Goal: Task Accomplishment & Management: Use online tool/utility

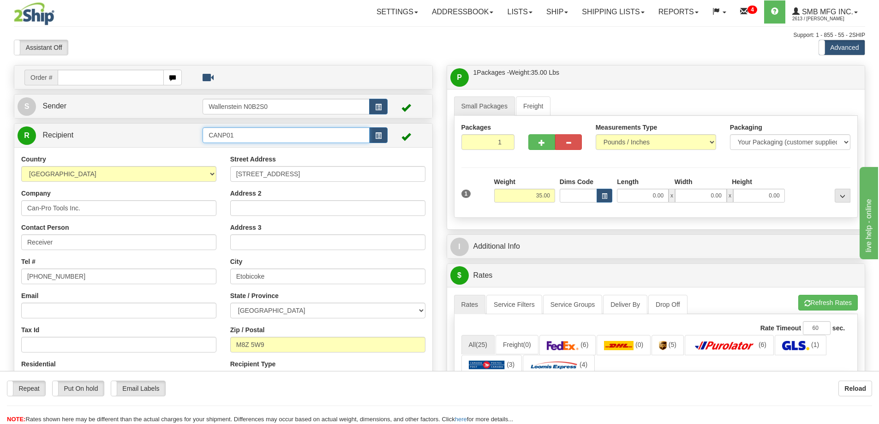
drag, startPoint x: 245, startPoint y: 134, endPoint x: 135, endPoint y: 131, distance: 110.3
click at [135, 131] on tr "R Recipient CANP01" at bounding box center [223, 135] width 411 height 19
drag, startPoint x: 349, startPoint y: 175, endPoint x: 168, endPoint y: 165, distance: 181.1
click at [168, 165] on div "Country [GEOGRAPHIC_DATA] [GEOGRAPHIC_DATA] [GEOGRAPHIC_DATA] [GEOGRAPHIC_DATA]…" at bounding box center [223, 274] width 418 height 239
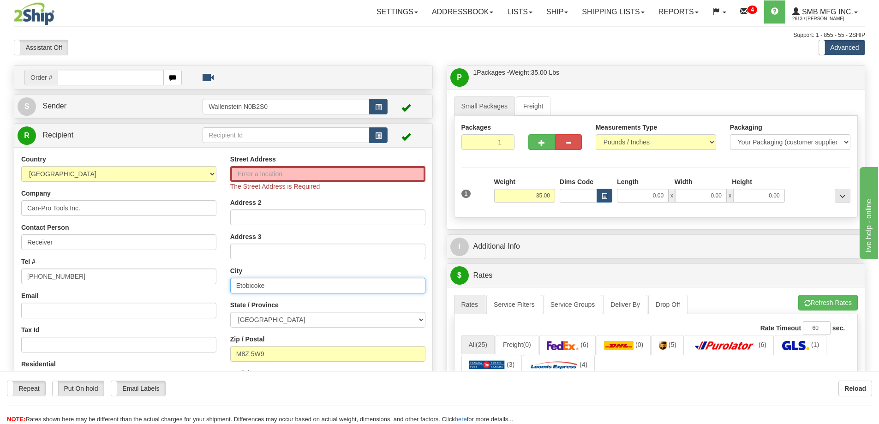
drag, startPoint x: 288, startPoint y: 287, endPoint x: 198, endPoint y: 281, distance: 90.1
click at [198, 281] on div "Country [GEOGRAPHIC_DATA] [GEOGRAPHIC_DATA] [GEOGRAPHIC_DATA] [GEOGRAPHIC_DATA]…" at bounding box center [223, 279] width 418 height 248
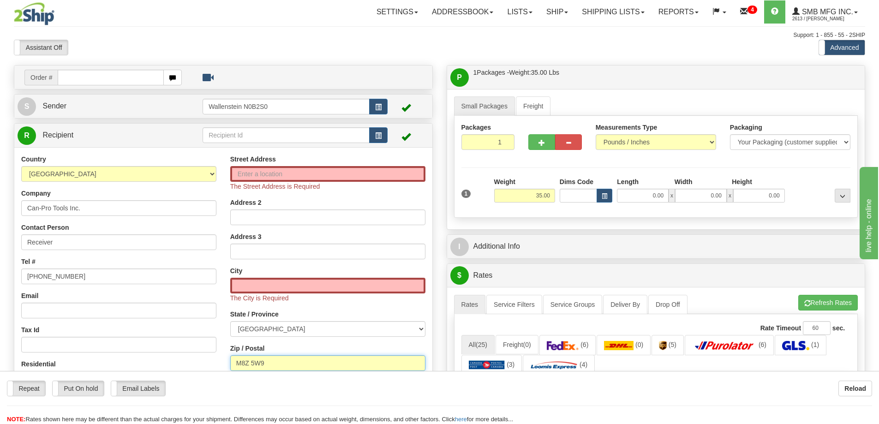
drag, startPoint x: 248, startPoint y: 360, endPoint x: 203, endPoint y: 357, distance: 44.9
click at [203, 357] on div "Country [GEOGRAPHIC_DATA] [GEOGRAPHIC_DATA] [GEOGRAPHIC_DATA] [GEOGRAPHIC_DATA]…" at bounding box center [223, 283] width 418 height 257
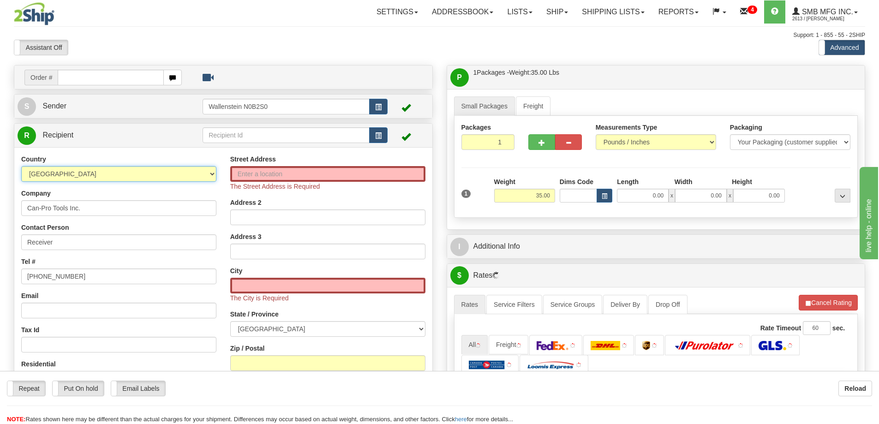
drag, startPoint x: 85, startPoint y: 175, endPoint x: 18, endPoint y: 174, distance: 66.4
click at [18, 174] on div "Country [GEOGRAPHIC_DATA] [GEOGRAPHIC_DATA] [GEOGRAPHIC_DATA] [GEOGRAPHIC_DATA]…" at bounding box center [118, 274] width 209 height 239
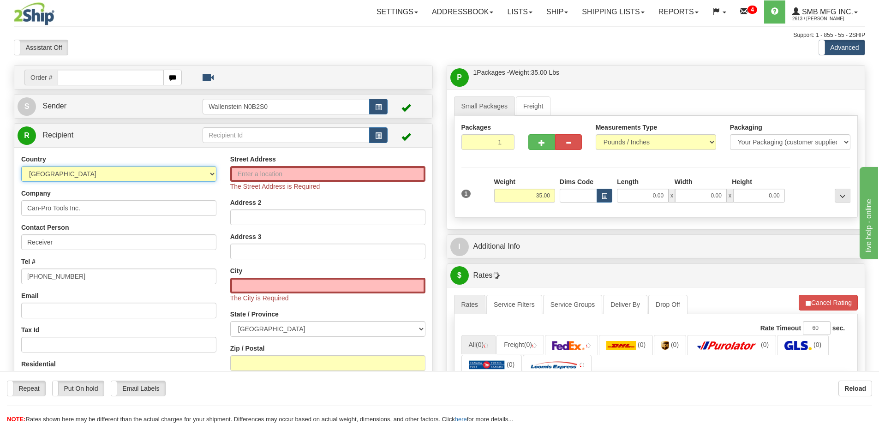
click at [120, 176] on select "[GEOGRAPHIC_DATA] [GEOGRAPHIC_DATA] [GEOGRAPHIC_DATA] [GEOGRAPHIC_DATA] [US_STA…" at bounding box center [118, 174] width 195 height 16
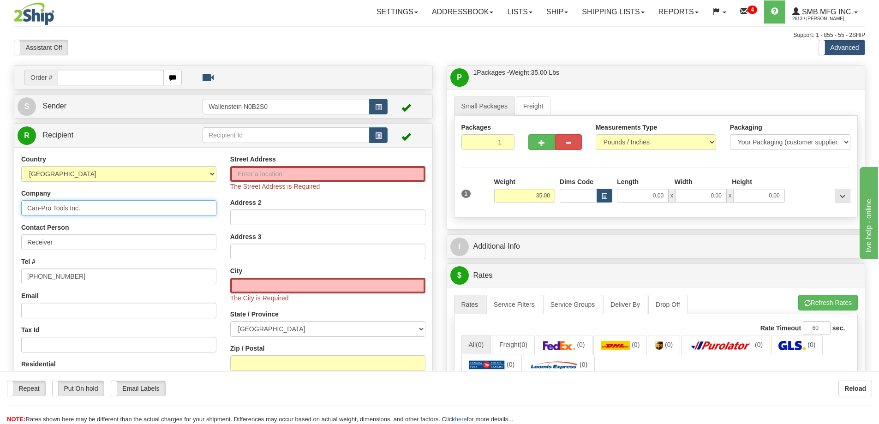
drag, startPoint x: 93, startPoint y: 208, endPoint x: -19, endPoint y: 198, distance: 112.5
click at [0, 198] on html "Training Course Close Toggle navigation Settings Shipping Preferences New Sende…" at bounding box center [439, 212] width 879 height 424
drag, startPoint x: 90, startPoint y: 272, endPoint x: 10, endPoint y: 270, distance: 79.8
click at [10, 270] on div "Order # S Sender" at bounding box center [223, 273] width 433 height 416
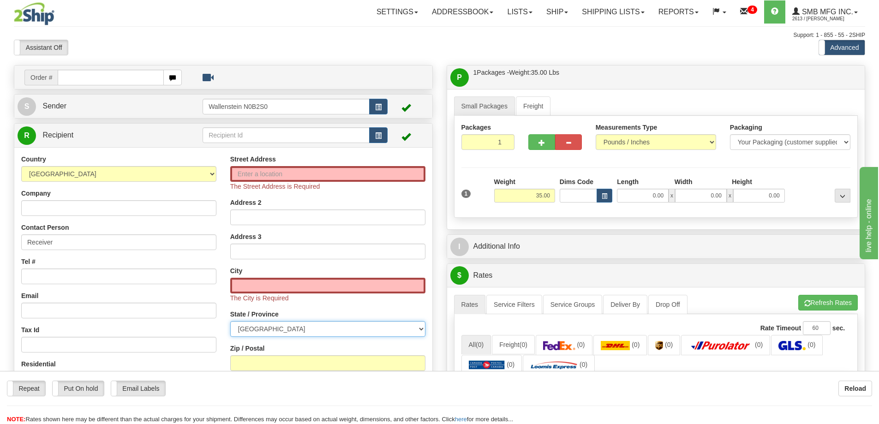
click at [284, 330] on select "[GEOGRAPHIC_DATA] [GEOGRAPHIC_DATA] [GEOGRAPHIC_DATA] [GEOGRAPHIC_DATA] [GEOGRA…" at bounding box center [327, 329] width 195 height 16
select select "QC"
click at [230, 321] on select "[GEOGRAPHIC_DATA] [GEOGRAPHIC_DATA] [GEOGRAPHIC_DATA] [GEOGRAPHIC_DATA] [GEOGRA…" at bounding box center [327, 329] width 195 height 16
click at [252, 171] on input "Street Address" at bounding box center [327, 174] width 195 height 16
click at [255, 173] on input "Street Address" at bounding box center [327, 174] width 195 height 16
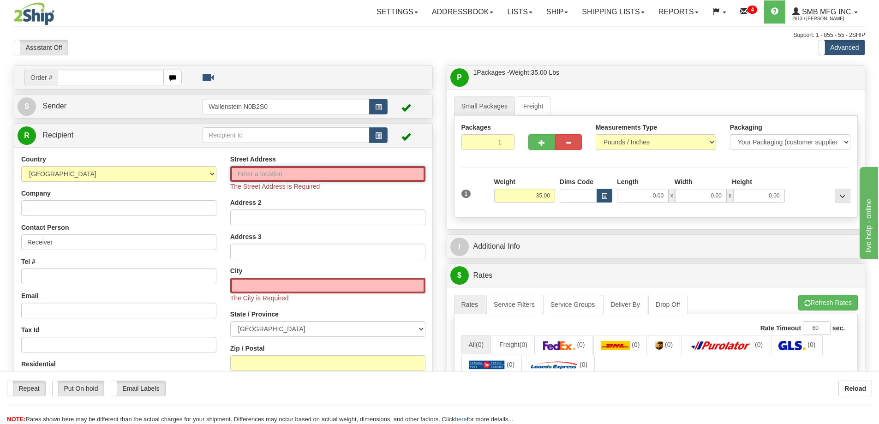
paste input "5700 [GEOGRAPHIC_DATA][PERSON_NAME]"
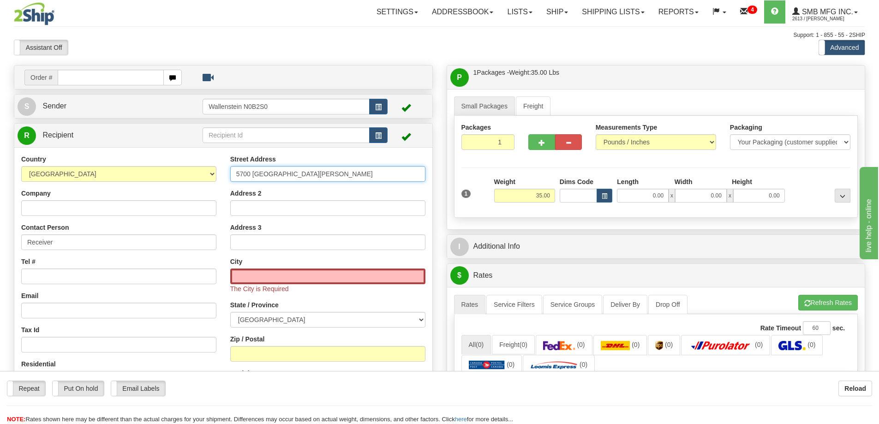
type input "5700 [GEOGRAPHIC_DATA][PERSON_NAME]"
click at [255, 275] on input "text" at bounding box center [327, 276] width 195 height 16
paste input "[GEOGRAPHIC_DATA]"
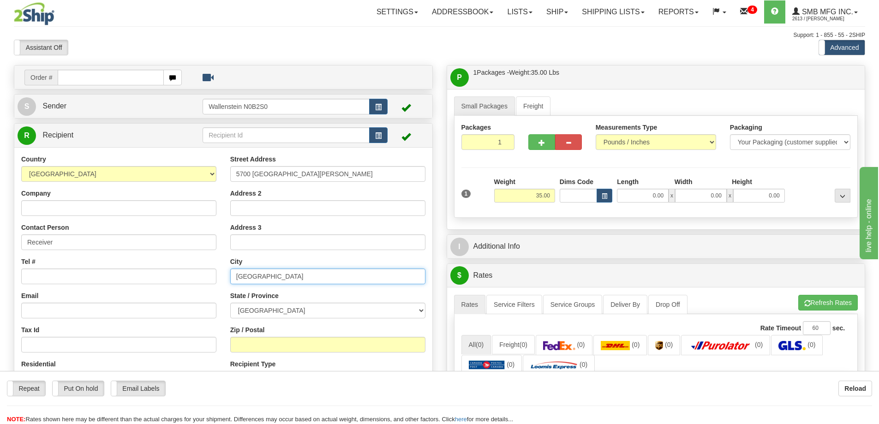
type input "[GEOGRAPHIC_DATA]"
click at [268, 343] on input "Zip / Postal" at bounding box center [327, 345] width 195 height 16
paste input "H4T1B1"
type input "H4T1B1"
click at [491, 147] on input "1" at bounding box center [488, 142] width 54 height 16
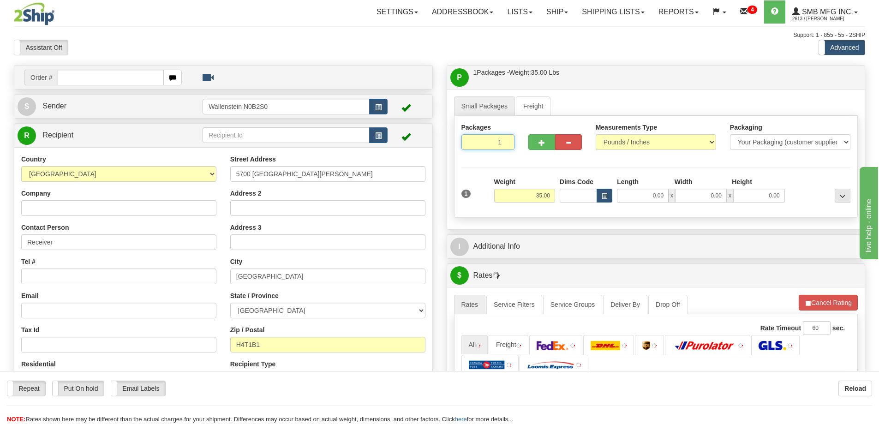
click at [491, 147] on input "1" at bounding box center [488, 142] width 54 height 16
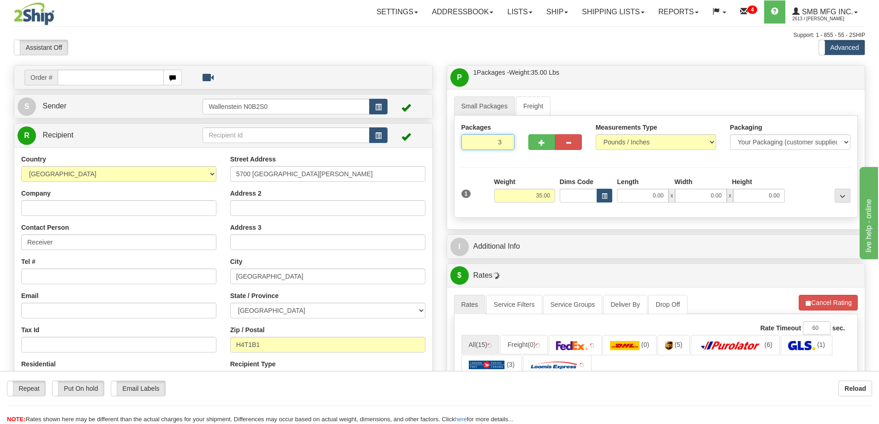
type input "3"
click at [528, 193] on div "Packages 3 1 Measurements Type" at bounding box center [656, 167] width 404 height 102
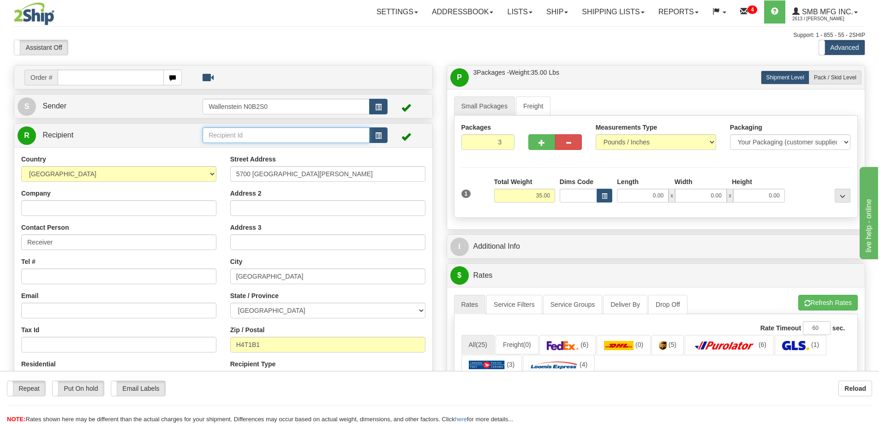
click at [227, 132] on input "text" at bounding box center [285, 135] width 167 height 16
click at [231, 149] on div "JDJS01" at bounding box center [284, 149] width 158 height 10
type input "JDJS01"
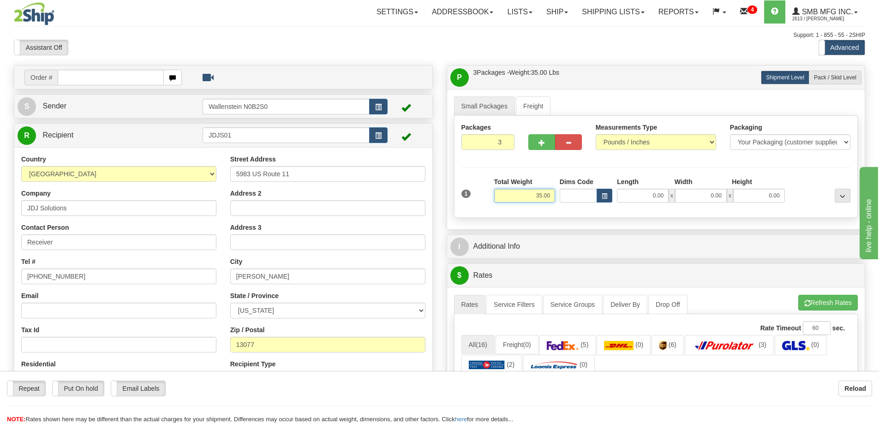
click at [531, 195] on input "35.00" at bounding box center [524, 196] width 61 height 14
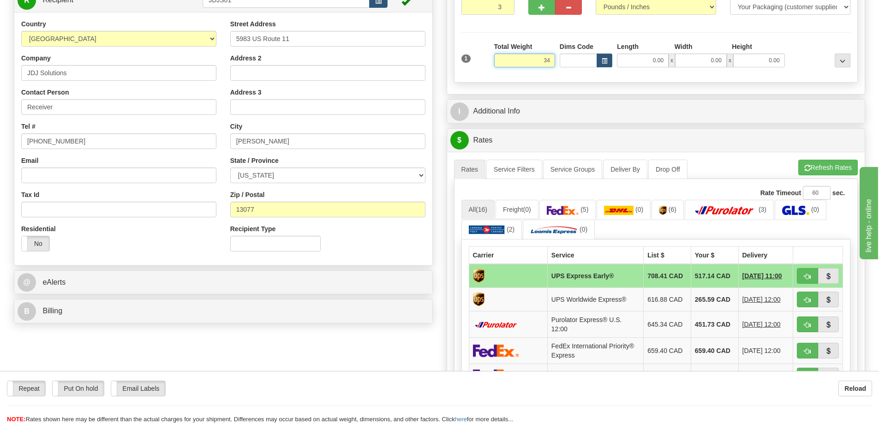
scroll to position [138, 0]
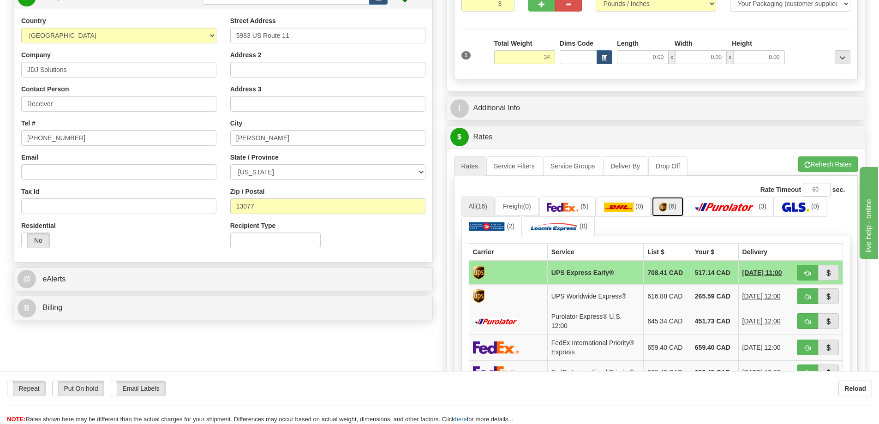
type input "34.00"
click at [670, 205] on ul "All (16) Freight (0) (5) (0) (6) (3) (0) (2) (0)" at bounding box center [655, 216] width 389 height 40
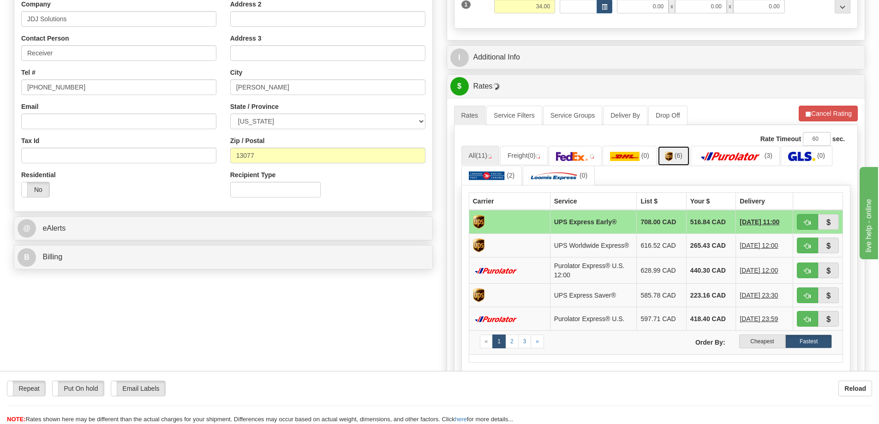
scroll to position [323, 0]
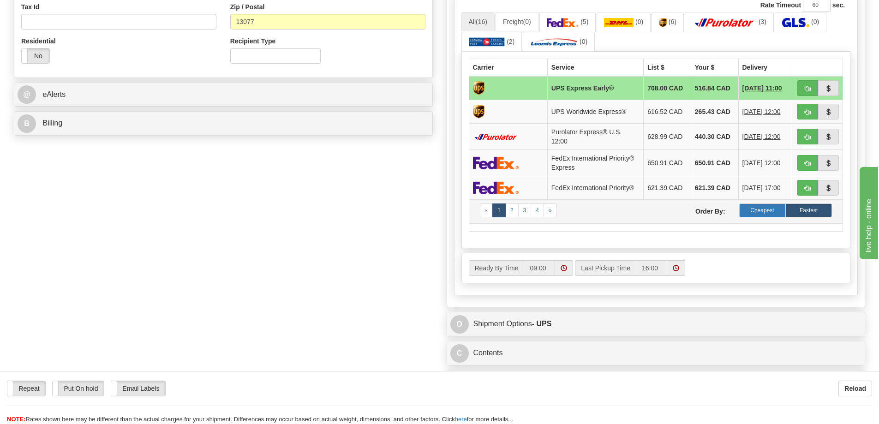
click at [766, 211] on label "Cheapest" at bounding box center [762, 210] width 47 height 14
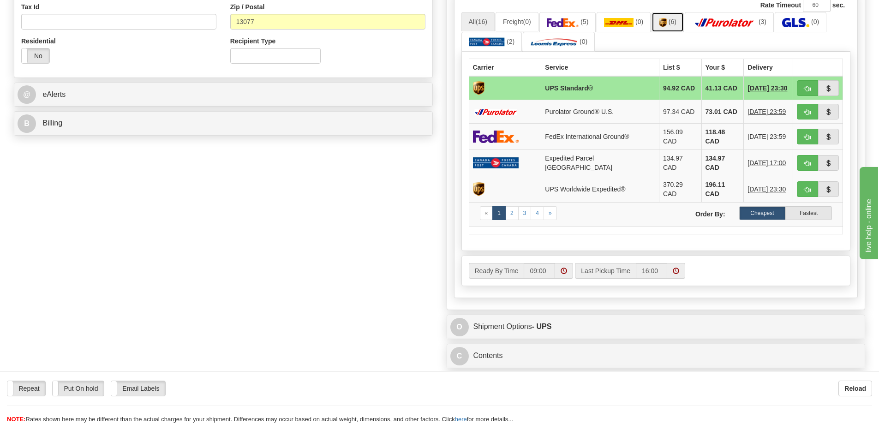
click at [666, 19] on img at bounding box center [663, 22] width 8 height 9
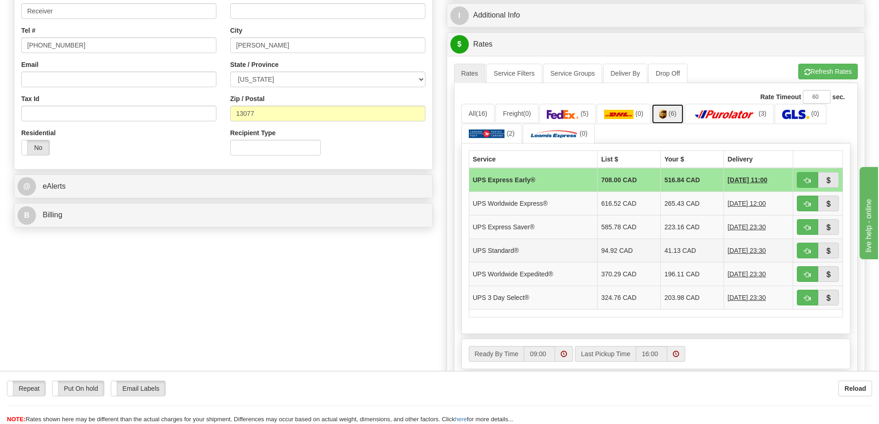
scroll to position [231, 0]
